Goal: Information Seeking & Learning: Learn about a topic

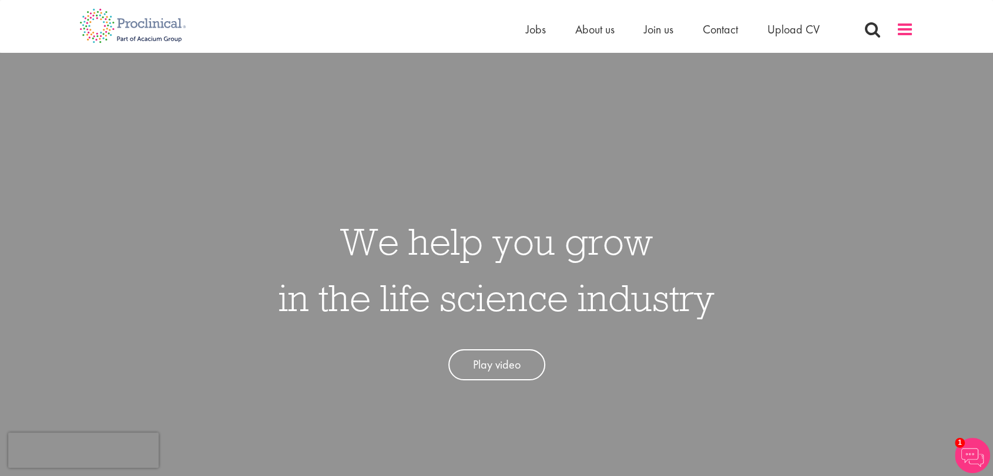
click at [909, 29] on span at bounding box center [905, 30] width 18 height 18
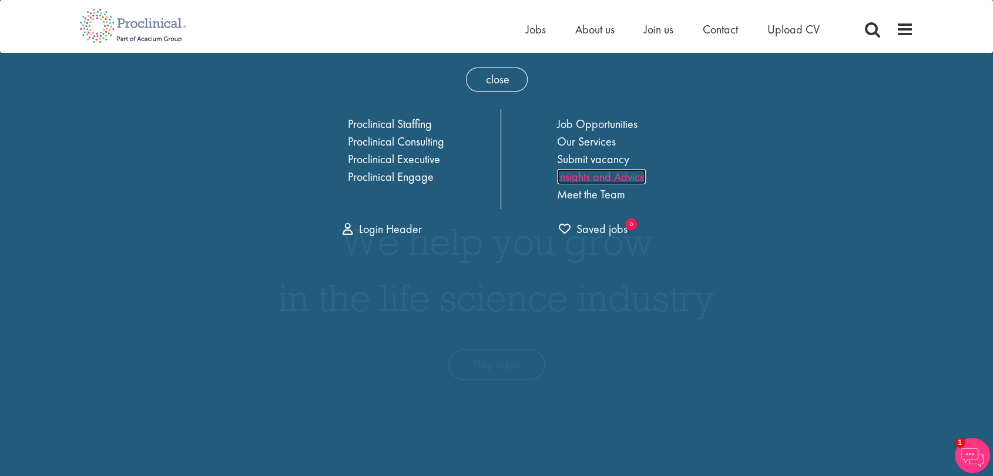
click at [563, 182] on link "Insights and Advice" at bounding box center [601, 176] width 89 height 15
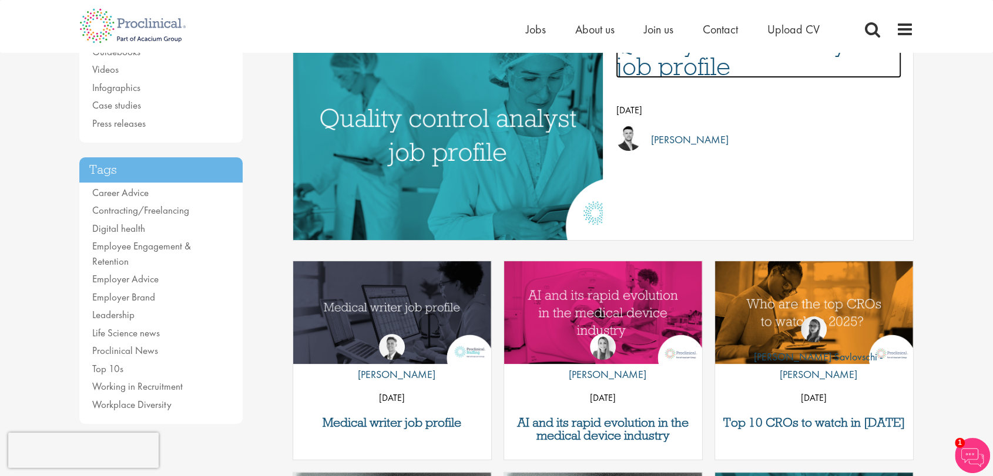
scroll to position [261, 0]
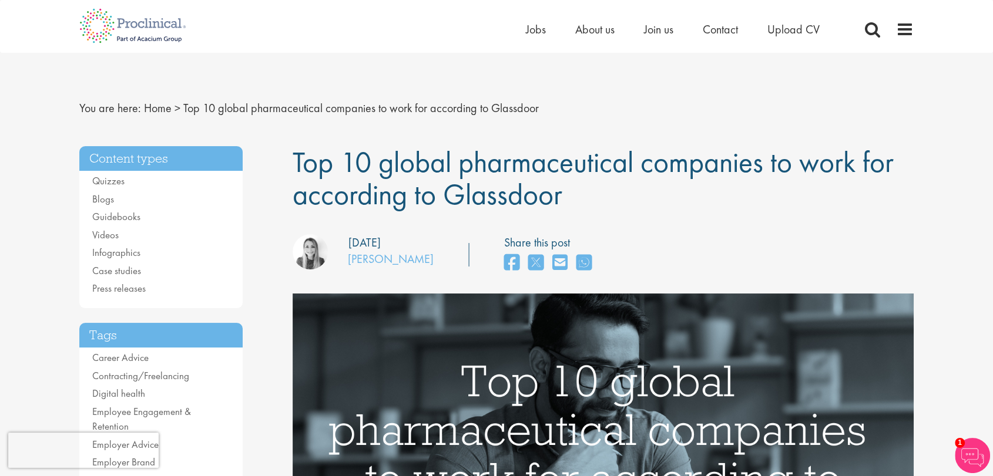
drag, startPoint x: 294, startPoint y: 163, endPoint x: 580, endPoint y: 188, distance: 286.6
click at [580, 188] on h1 "Top 10 global pharmaceutical companies to work for according to Glassdoor" at bounding box center [603, 178] width 621 height 65
copy span "Top 10 global pharmaceutical companies to work for according to Glassdoor"
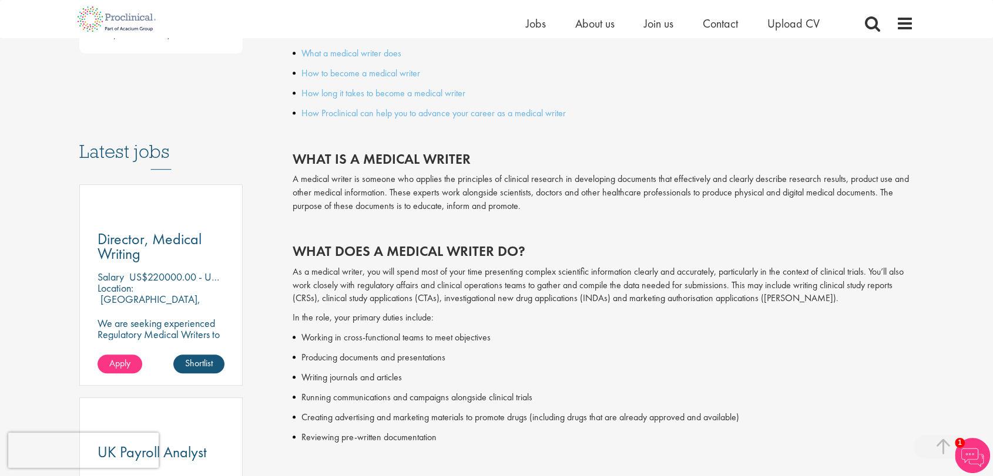
scroll to position [783, 0]
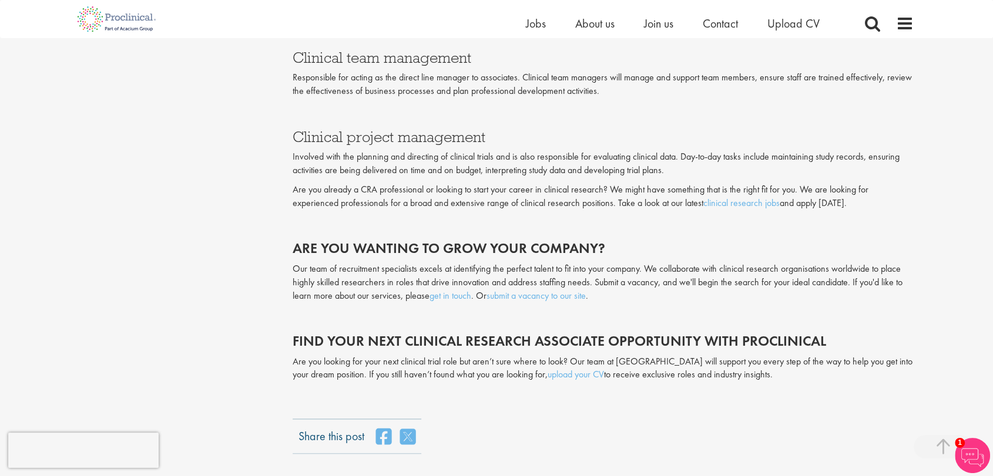
scroll to position [1827, 0]
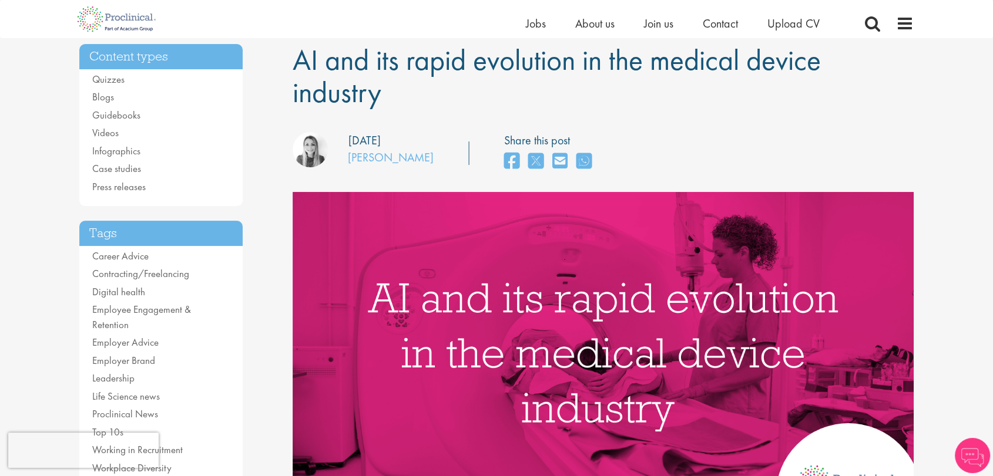
scroll to position [130, 0]
